Goal: Check status: Check status

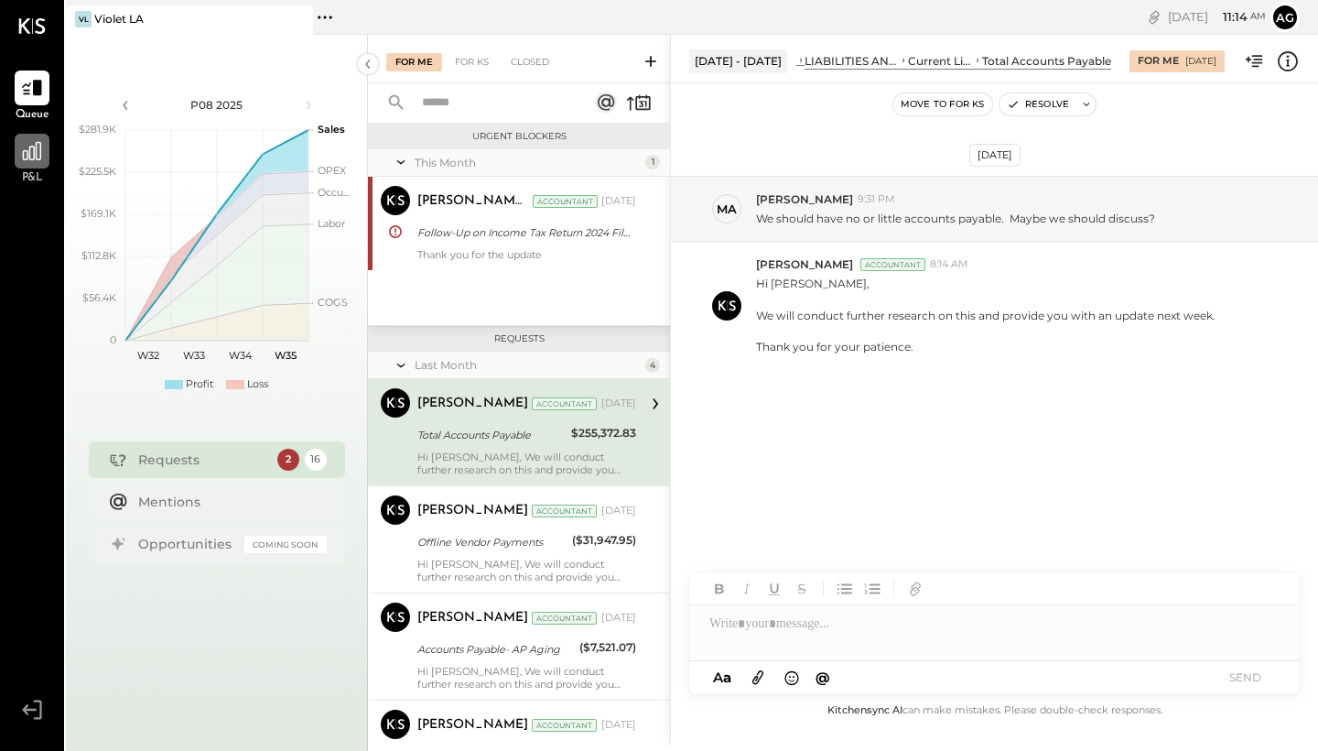
click at [37, 165] on div at bounding box center [32, 151] width 35 height 35
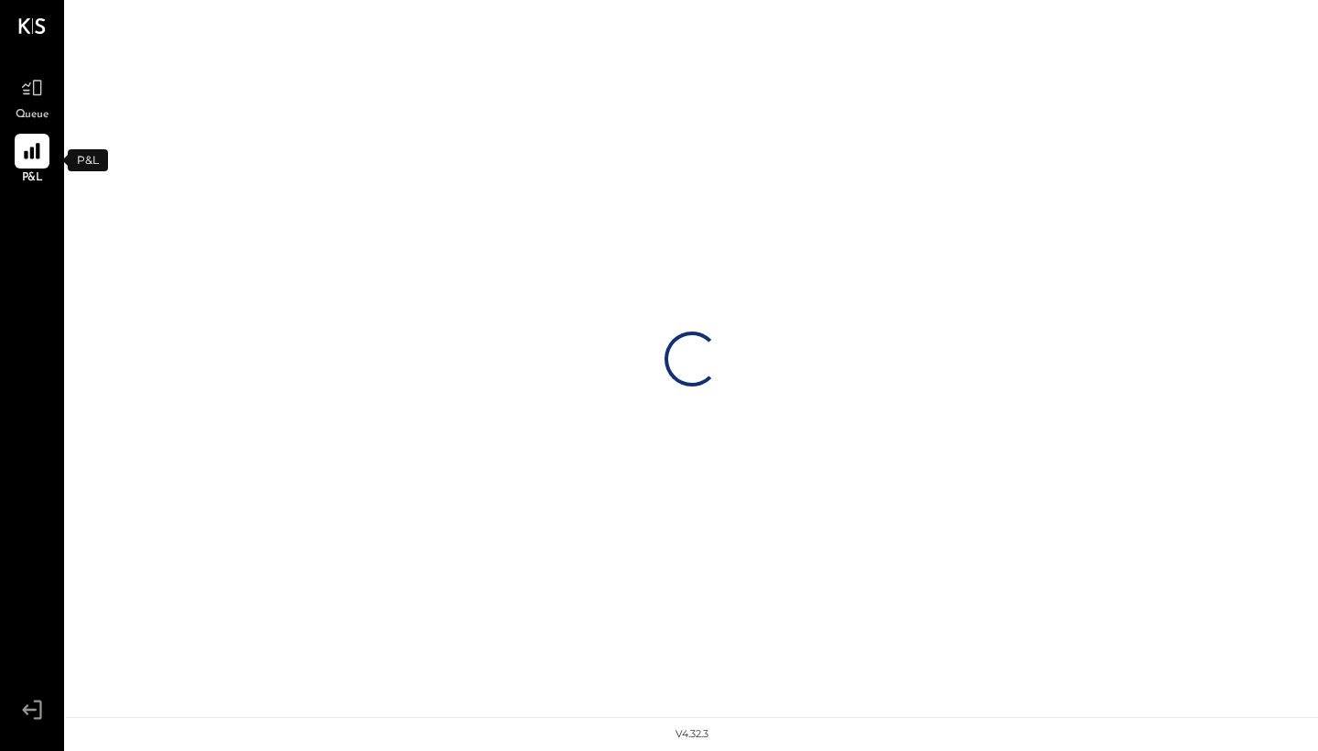
click at [37, 179] on span "P&L" at bounding box center [32, 178] width 21 height 16
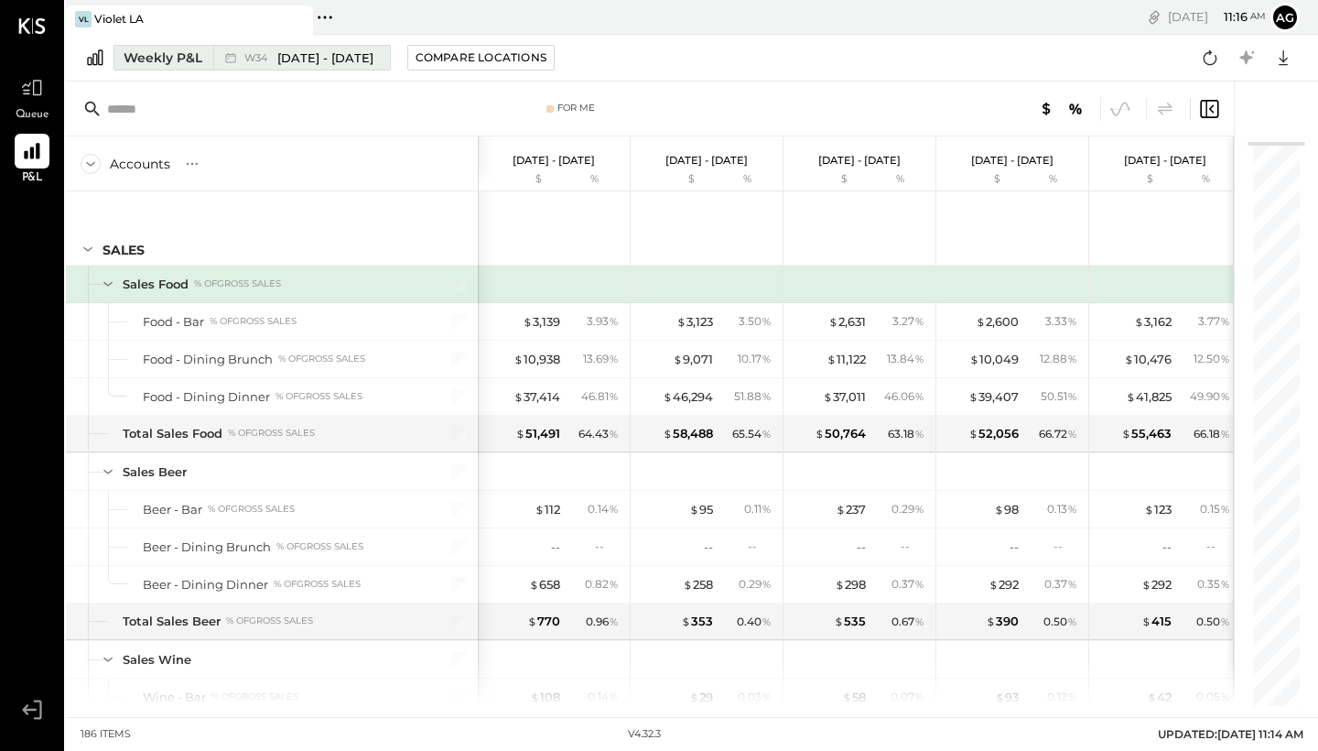
click at [360, 64] on span "[DATE] - [DATE]" at bounding box center [325, 57] width 96 height 17
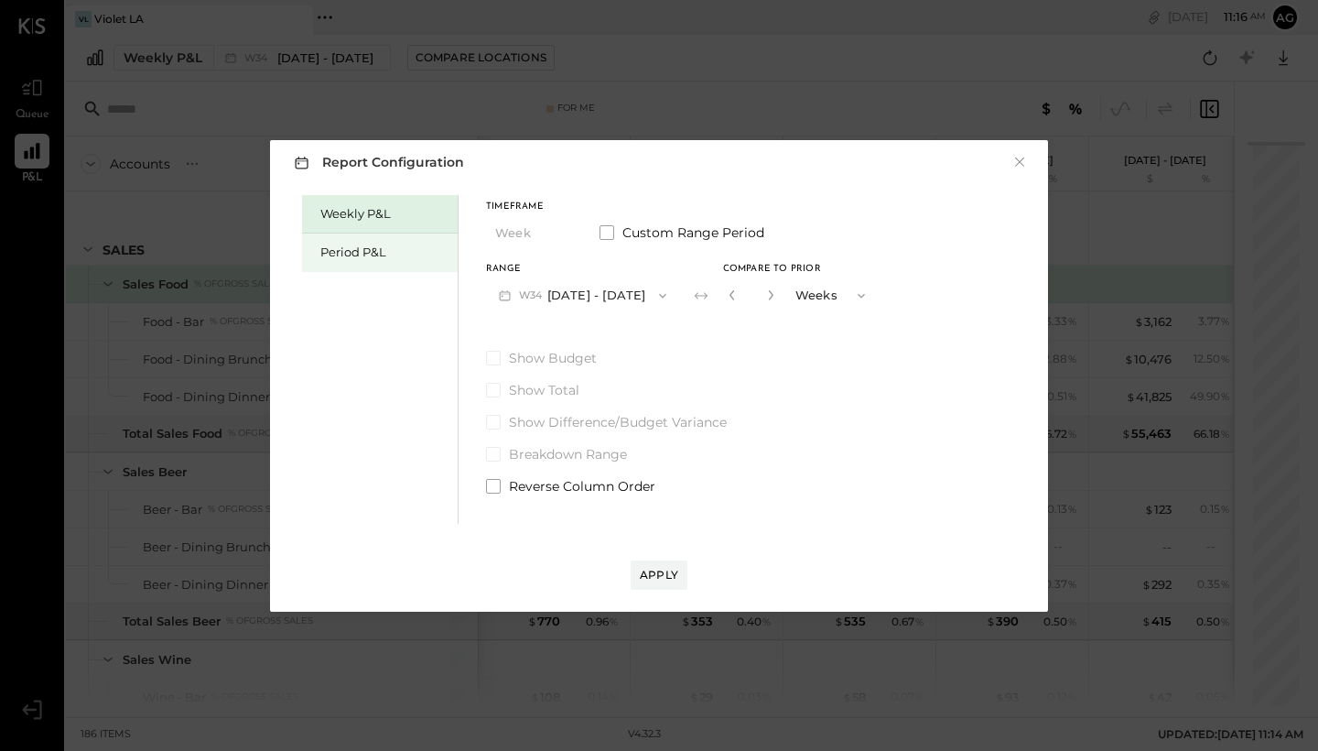
click at [409, 255] on div "Period P&L" at bounding box center [384, 251] width 128 height 17
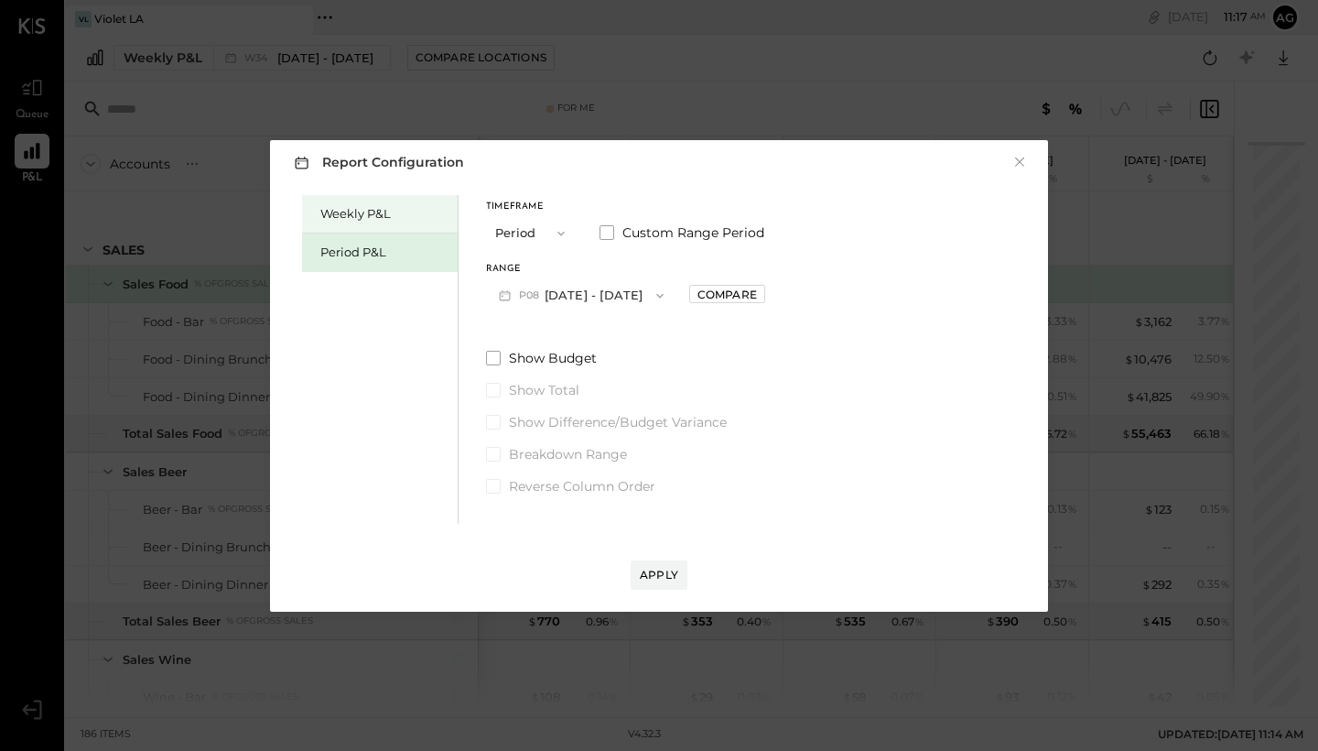
click at [396, 220] on div "Weekly P&L" at bounding box center [384, 213] width 128 height 17
click at [628, 292] on button "W35 [DATE] - [DATE]" at bounding box center [582, 295] width 192 height 34
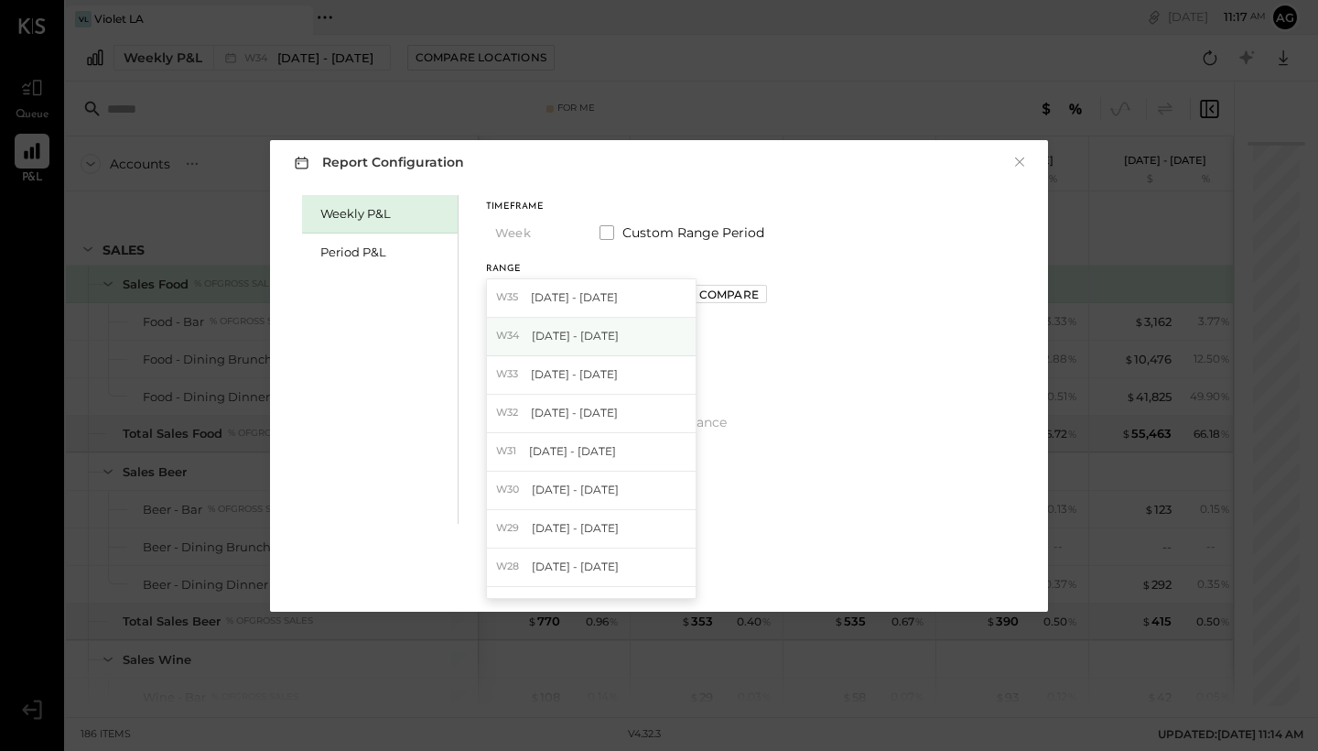
click at [627, 333] on div "W34 [DATE] - [DATE]" at bounding box center [591, 337] width 209 height 38
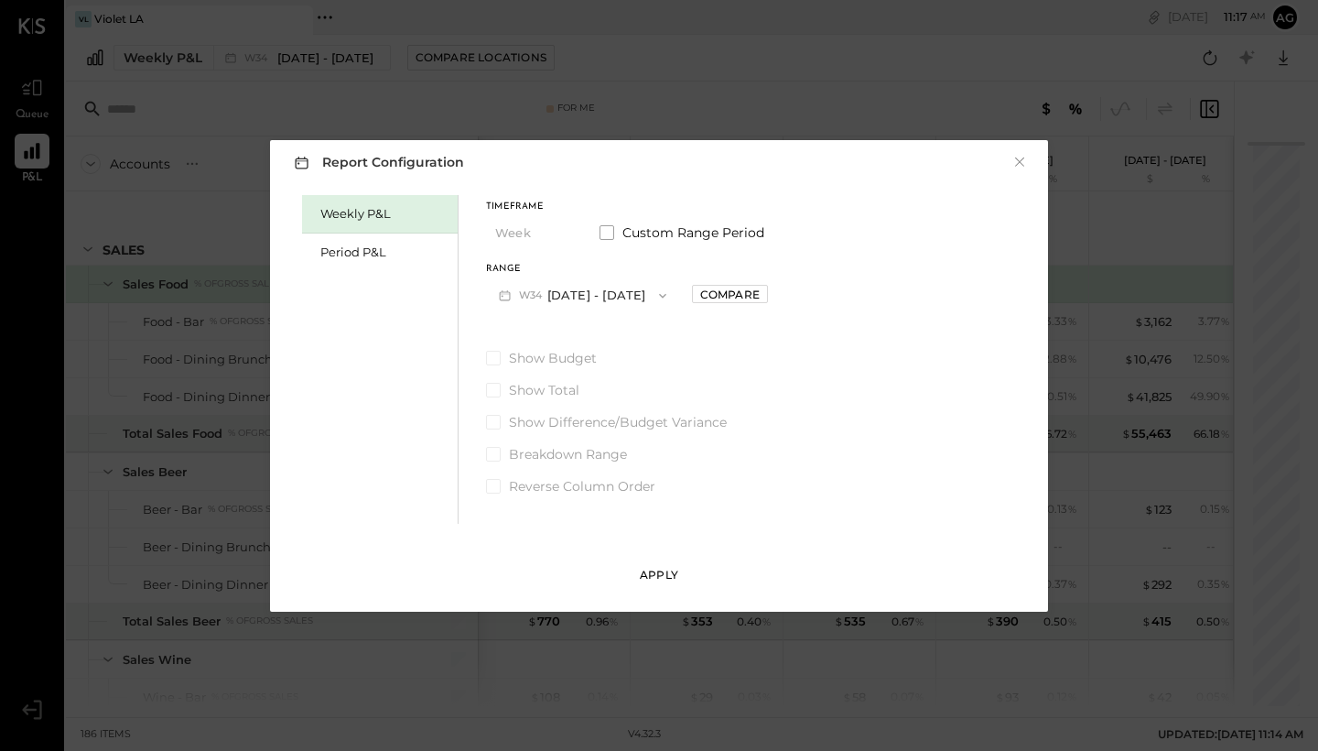
click at [673, 579] on div "Apply" at bounding box center [659, 575] width 38 height 16
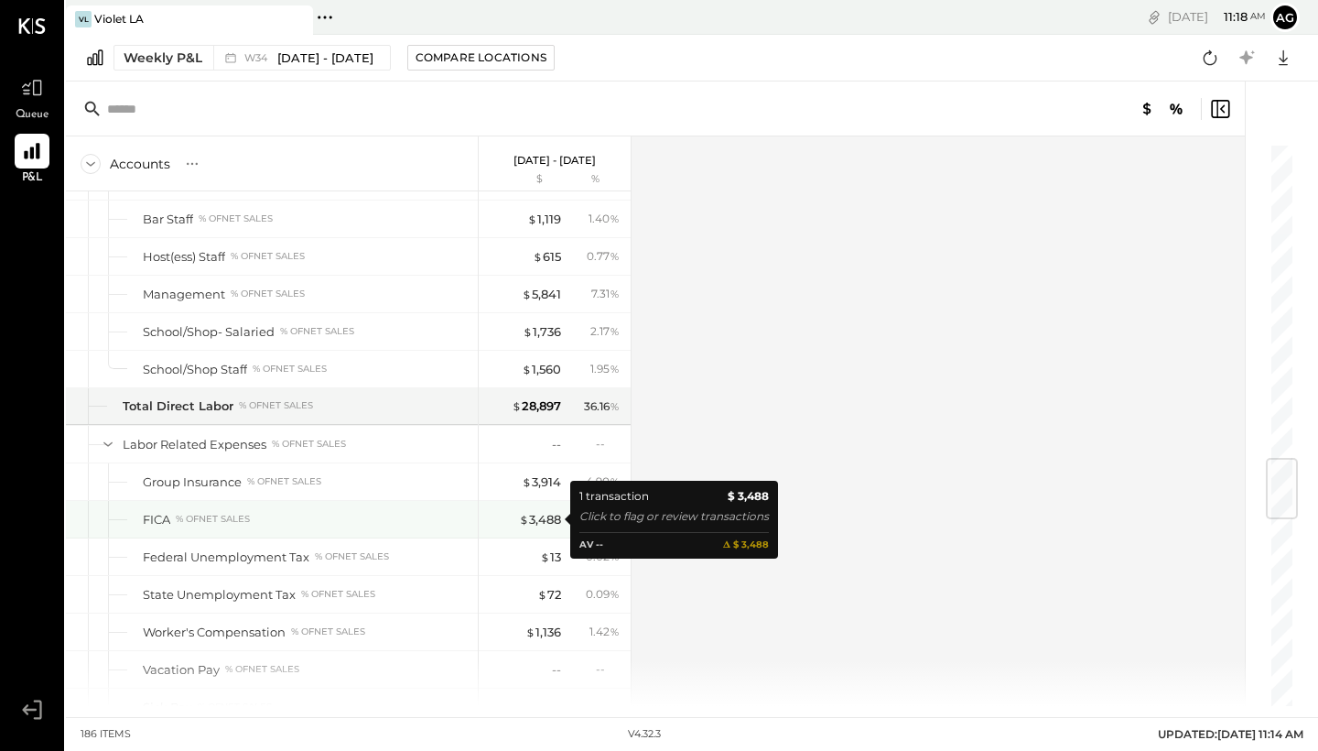
scroll to position [2668, 0]
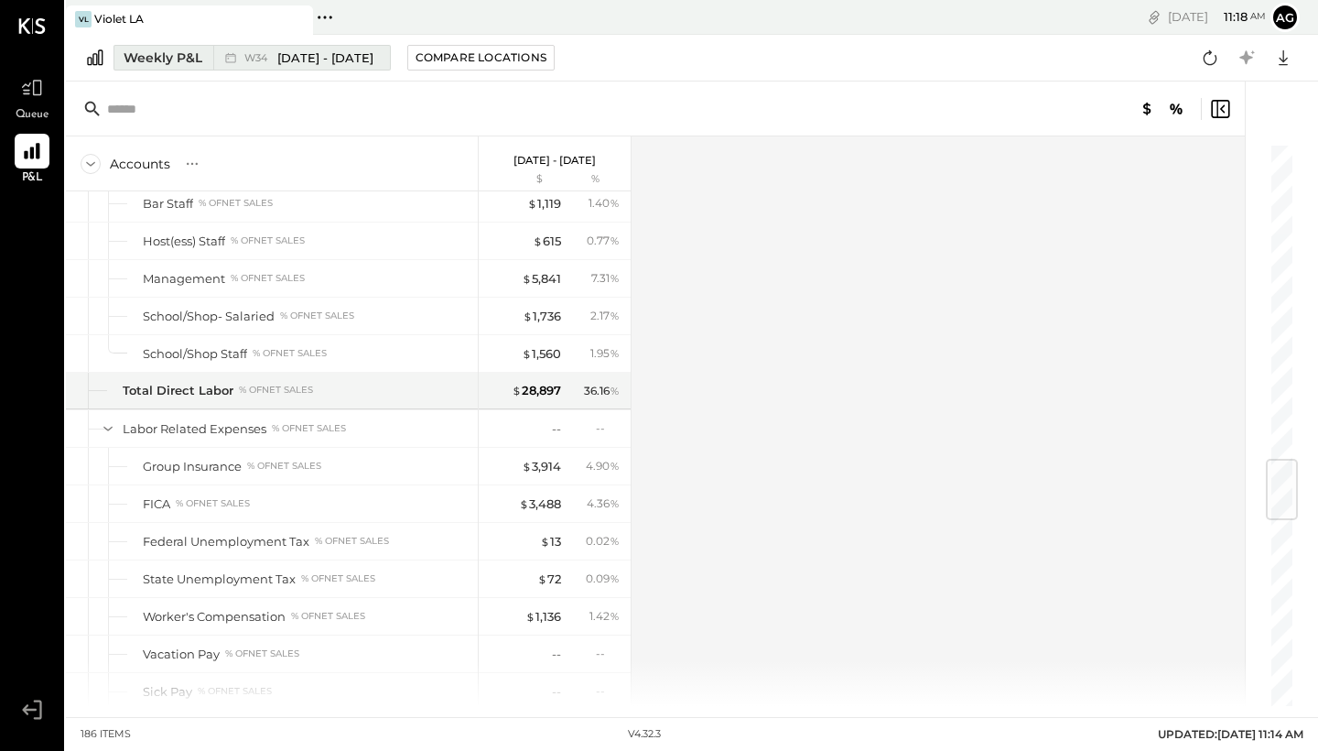
click at [386, 52] on button "Weekly P&L W34 [DATE] - [DATE]" at bounding box center [252, 58] width 277 height 26
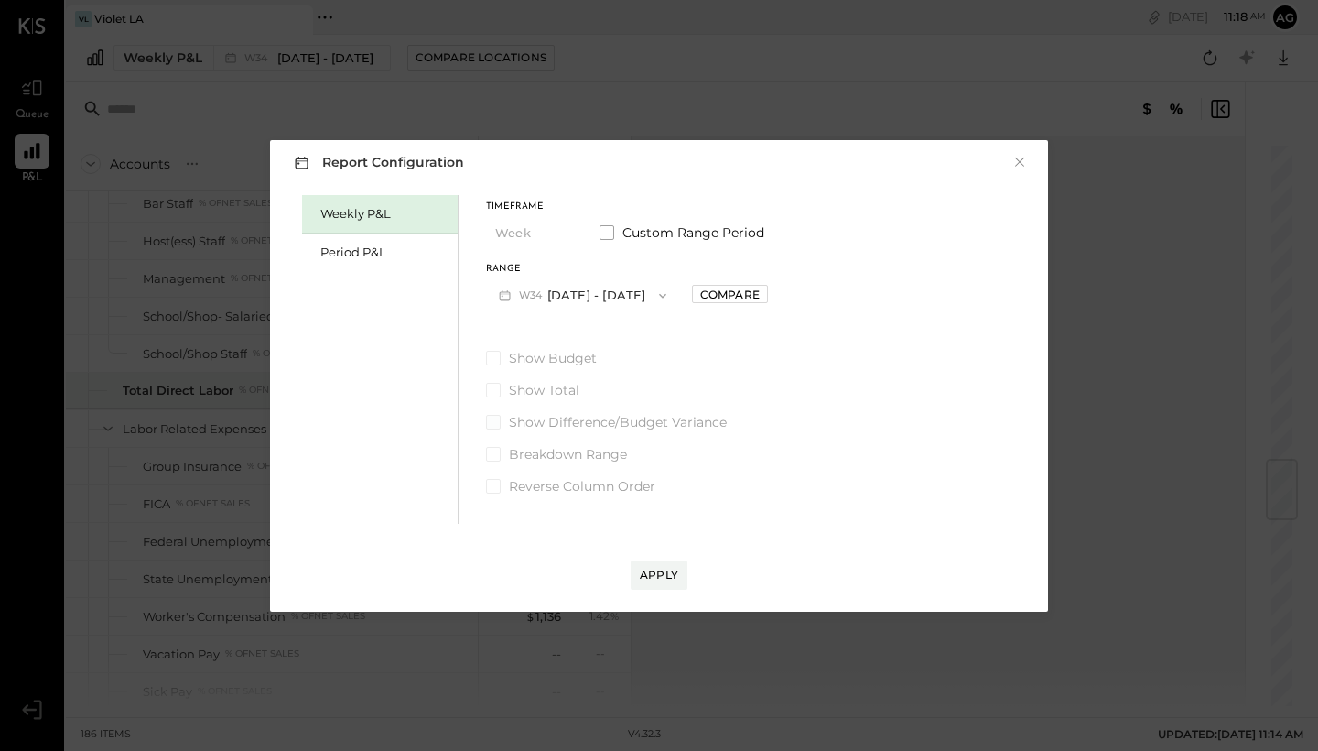
click at [568, 426] on span "Show Difference/Budget Variance" at bounding box center [618, 422] width 218 height 18
click at [1020, 167] on button "×" at bounding box center [1020, 162] width 16 height 18
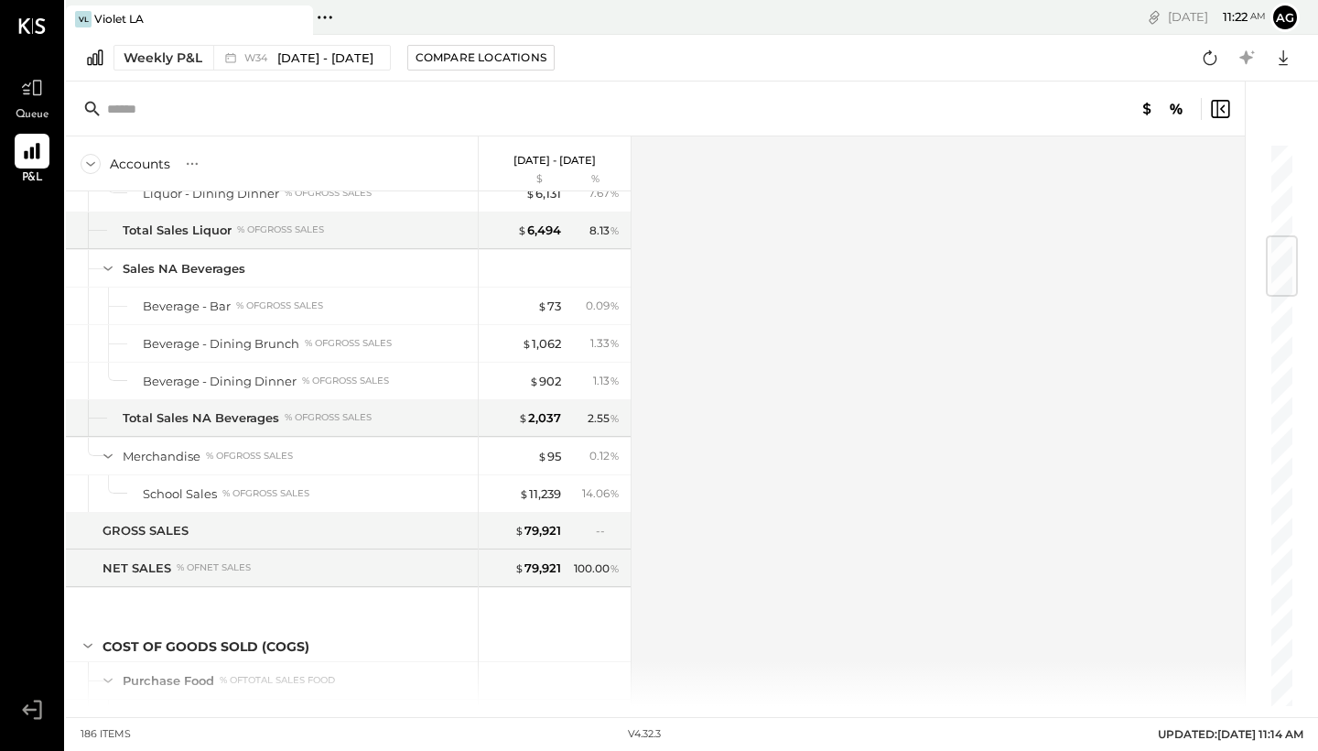
scroll to position [785, 0]
